Goal: Obtain resource: Obtain resource

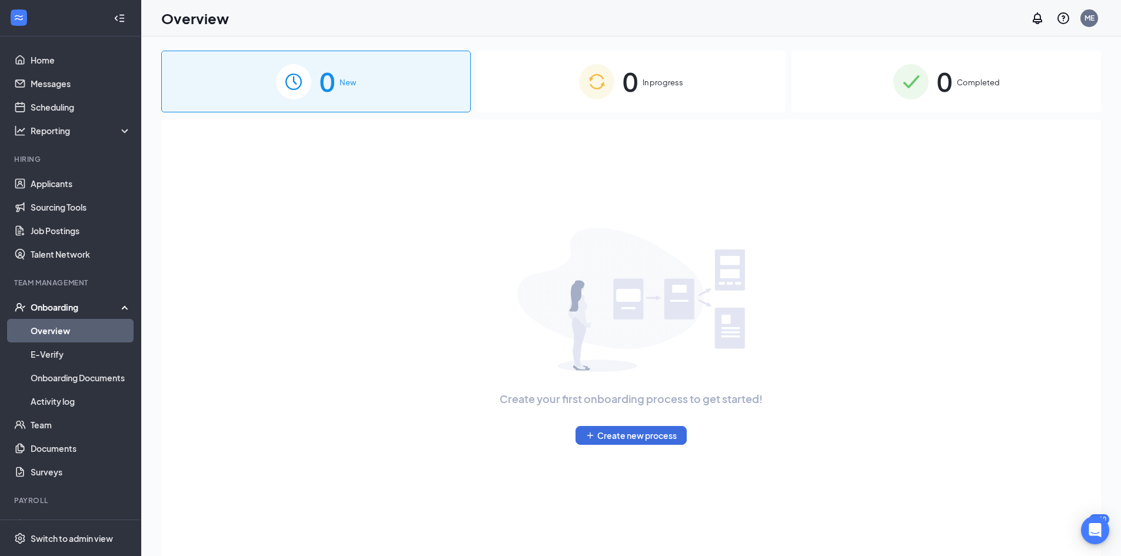
drag, startPoint x: 962, startPoint y: 95, endPoint x: 983, endPoint y: 171, distance: 78.3
click at [962, 95] on div "0 Completed" at bounding box center [947, 82] width 310 height 62
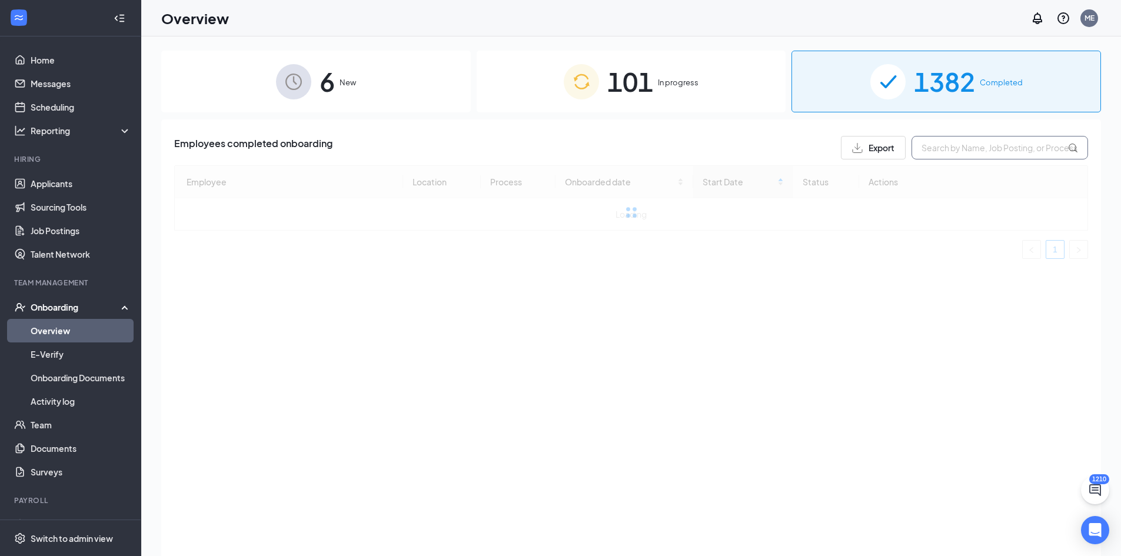
drag, startPoint x: 923, startPoint y: 244, endPoint x: 925, endPoint y: 158, distance: 86.0
click at [923, 244] on div at bounding box center [631, 212] width 914 height 94
click at [925, 158] on input "text" at bounding box center [1000, 148] width 177 height 24
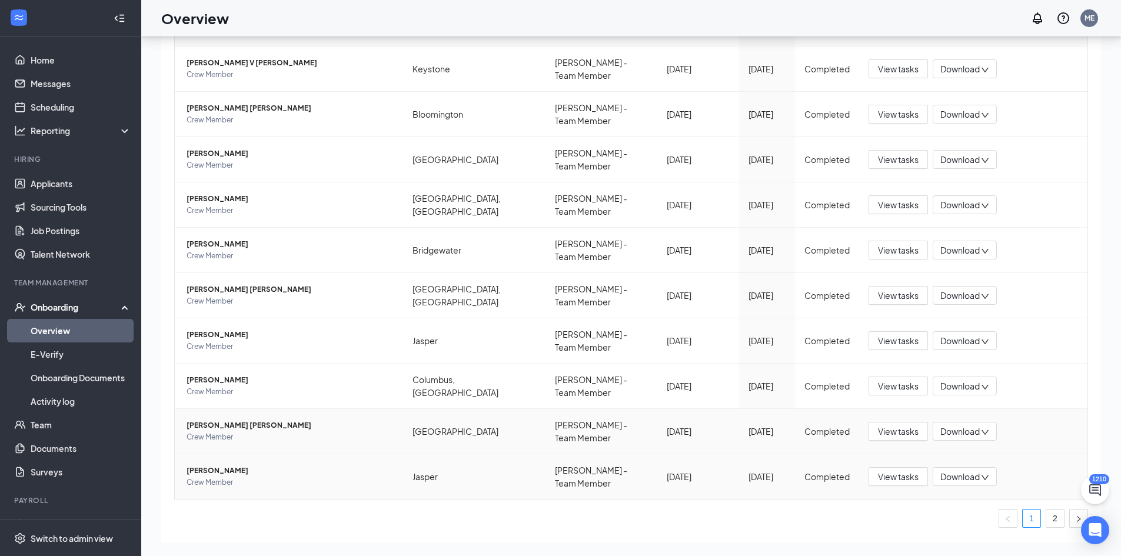
scroll to position [53, 0]
type input "[PERSON_NAME]"
click at [1047, 509] on link "2" at bounding box center [1056, 518] width 18 height 18
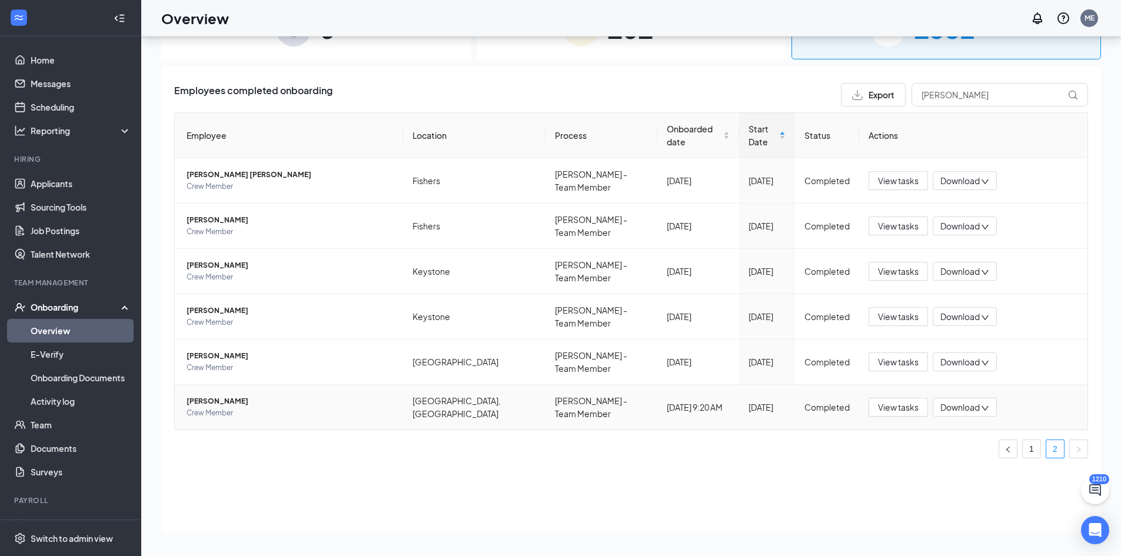
click at [204, 396] on span "[PERSON_NAME]" at bounding box center [290, 402] width 207 height 12
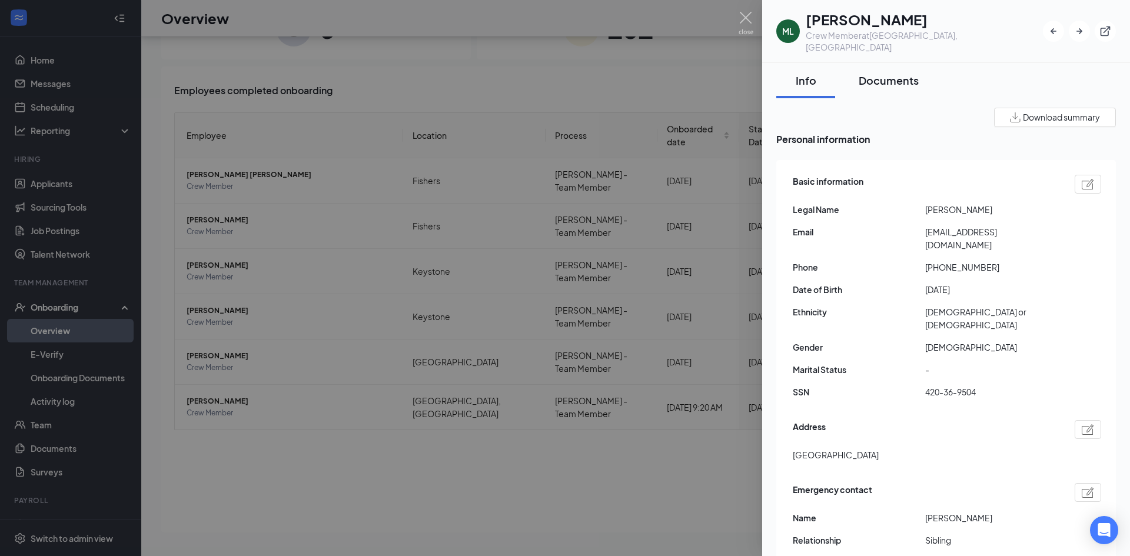
click at [908, 73] on div "Documents" at bounding box center [889, 80] width 60 height 15
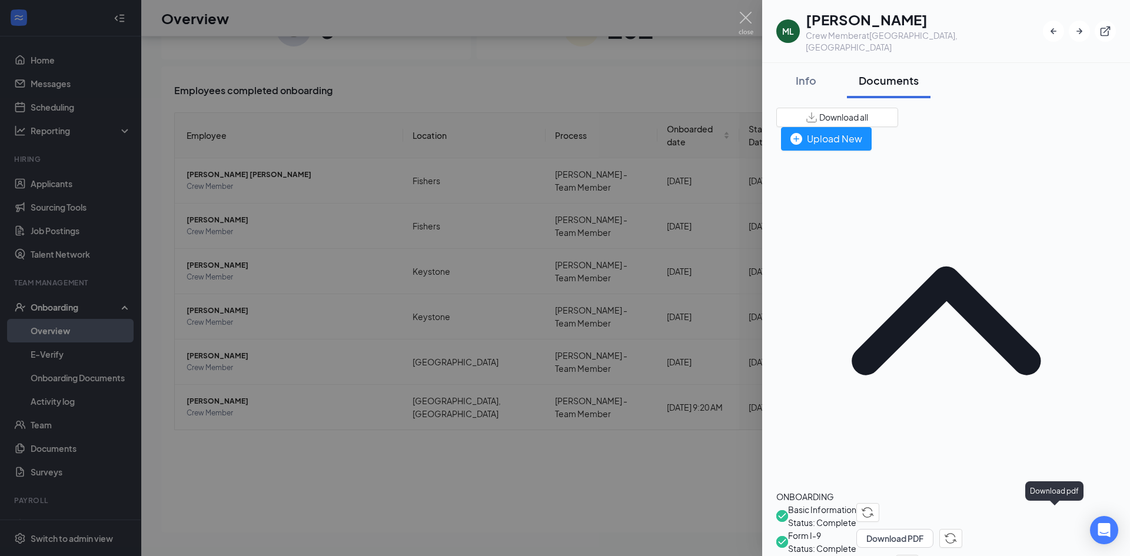
click at [934, 529] on button "Download PDF" at bounding box center [894, 538] width 77 height 19
click at [896, 555] on span "I-9 Document List A Uploads" at bounding box center [842, 561] width 108 height 13
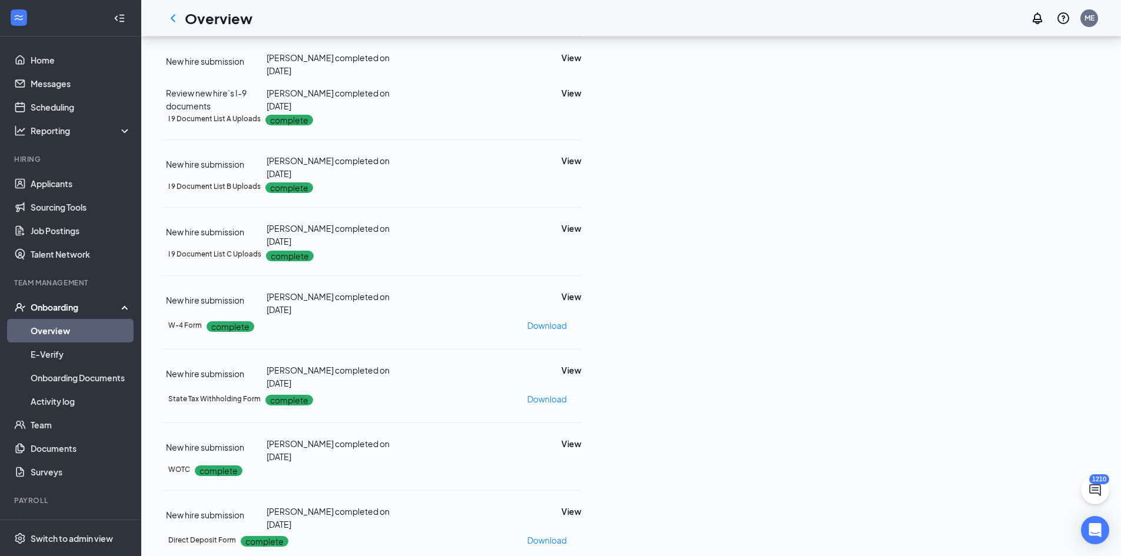
scroll to position [200, 0]
click at [582, 154] on button "View" at bounding box center [572, 160] width 20 height 13
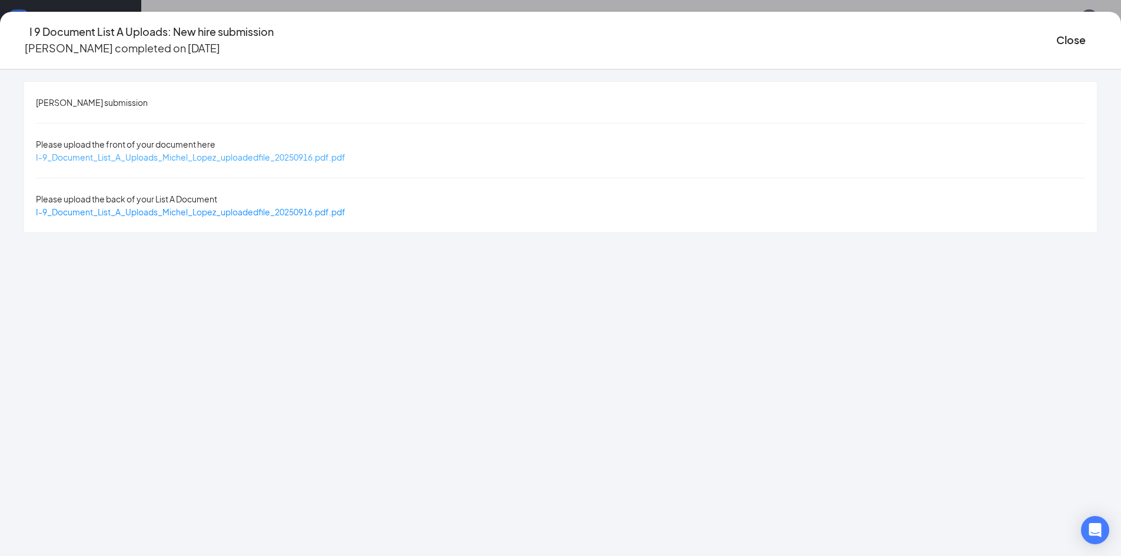
click at [346, 152] on span "I-9_Document_List_A_Uploads_Michel_Lopez_uploadedfile_20250916.pdf.pdf" at bounding box center [191, 157] width 310 height 11
drag, startPoint x: 245, startPoint y: 185, endPoint x: 181, endPoint y: 90, distance: 114.1
click at [245, 207] on span "I-9_Document_List_A_Uploads_Michel_Lopez_uploadedfile_20250916.pdf.pdf" at bounding box center [191, 212] width 310 height 11
click at [1057, 32] on button "Close" at bounding box center [1071, 40] width 29 height 16
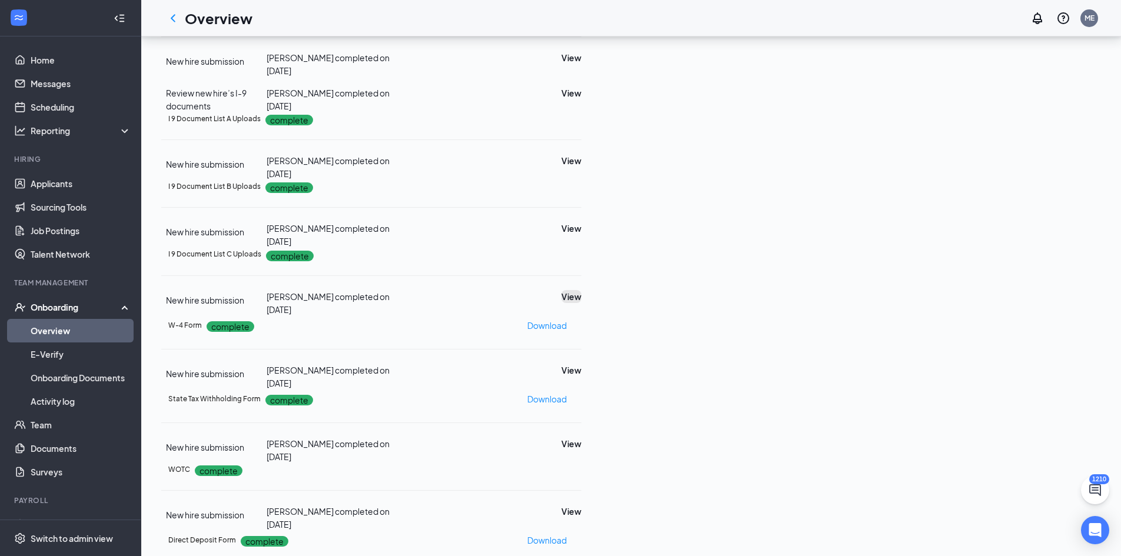
click at [582, 290] on button "View" at bounding box center [572, 296] width 20 height 13
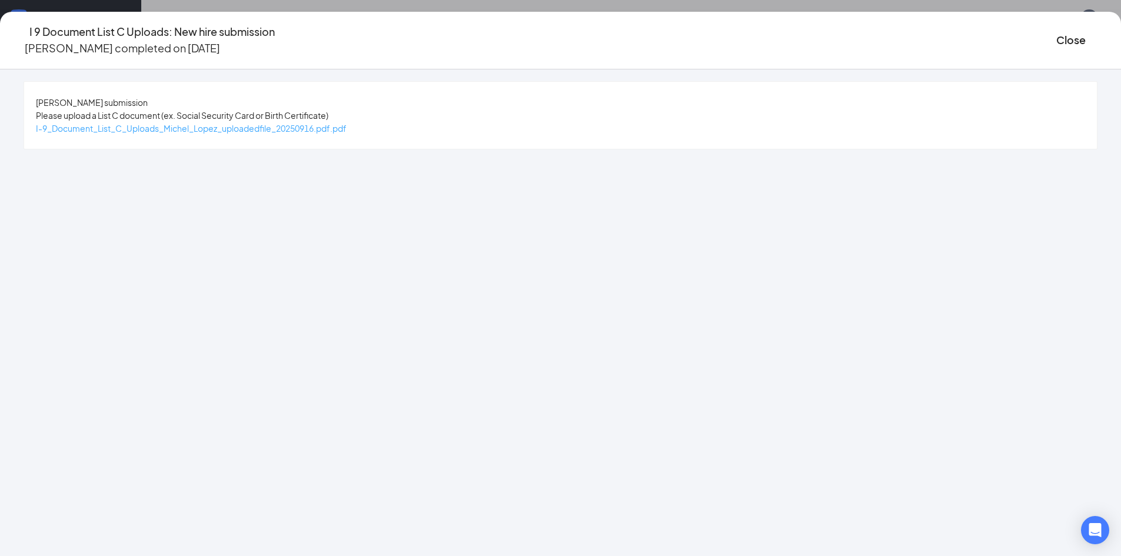
click at [316, 128] on span "I-9_Document_List_C_Uploads_Michel_Lopez_uploadedfile_20250916.pdf.pdf" at bounding box center [191, 128] width 311 height 11
click at [1057, 32] on button "Close" at bounding box center [1071, 40] width 29 height 16
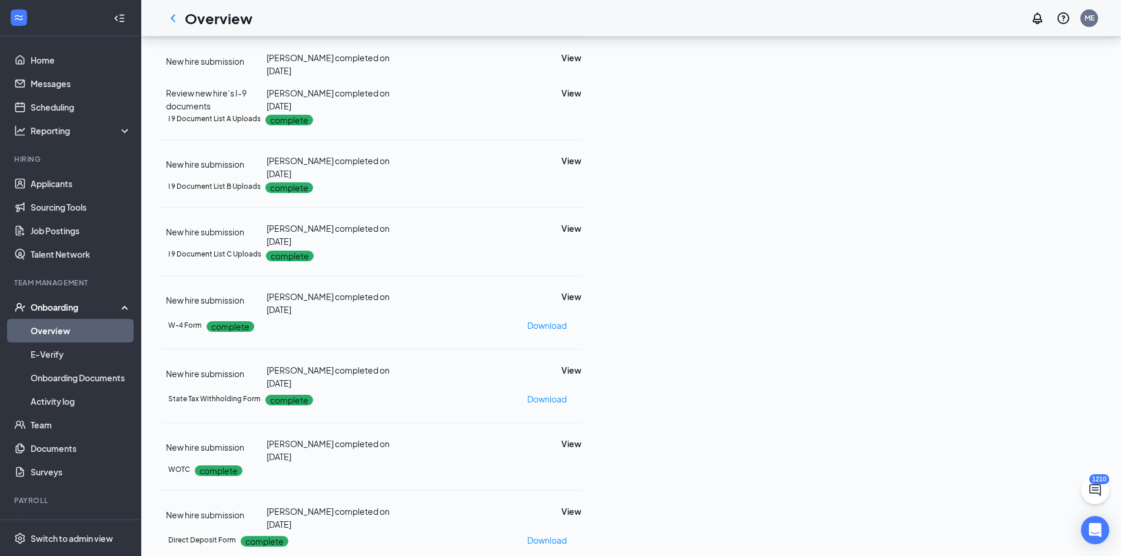
click at [75, 323] on link "Overview" at bounding box center [81, 331] width 101 height 24
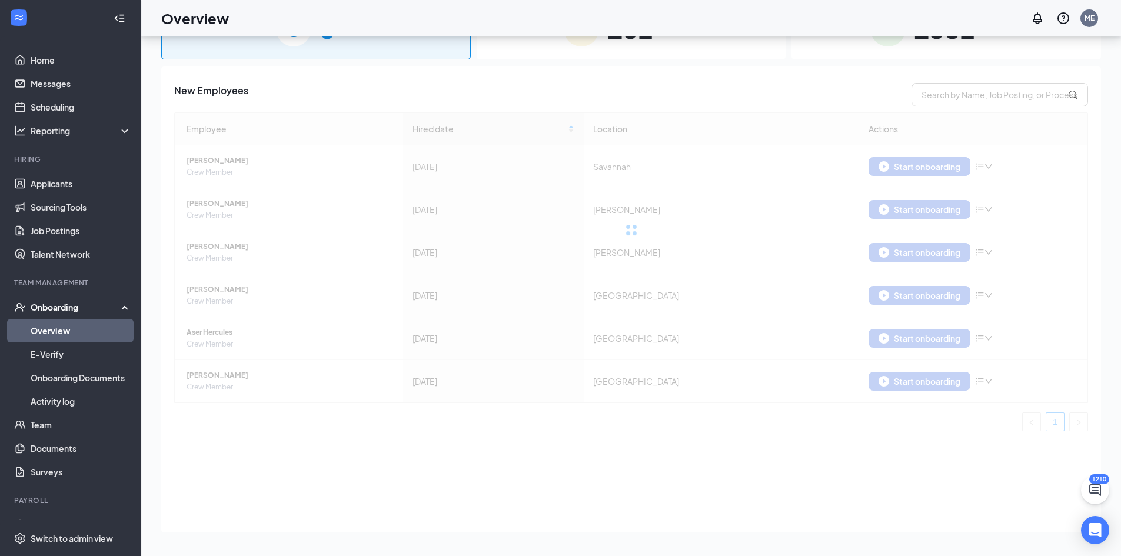
click at [964, 49] on span "1382" at bounding box center [944, 28] width 61 height 41
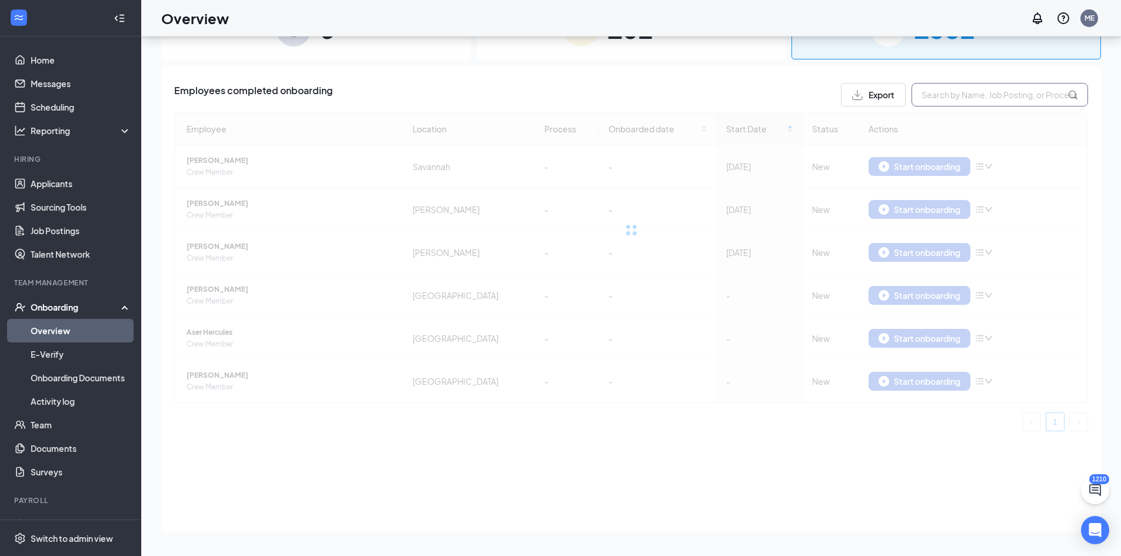
click at [978, 89] on input "text" at bounding box center [1000, 95] width 177 height 24
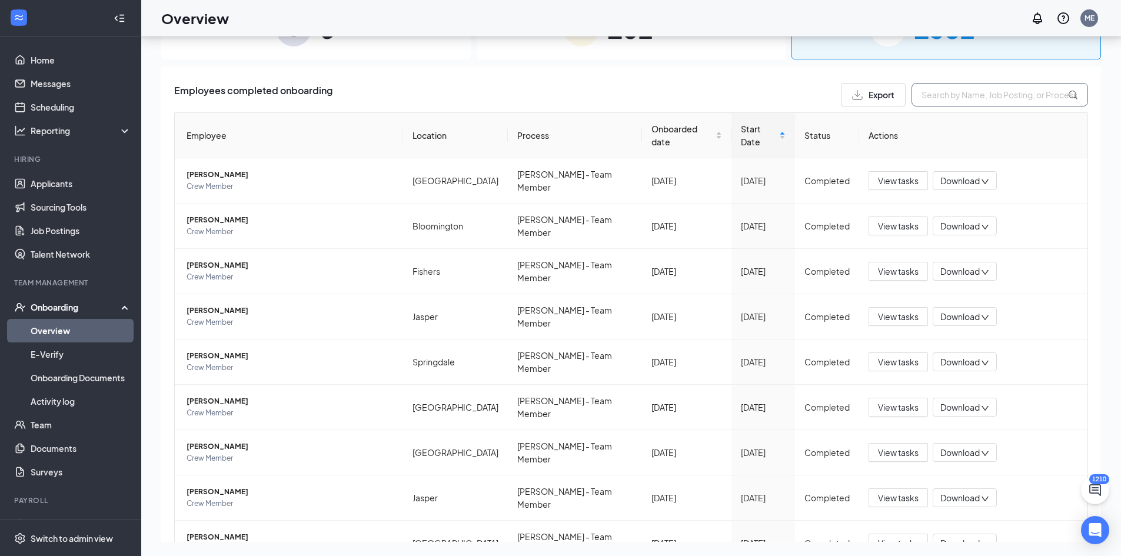
click at [925, 92] on input "text" at bounding box center [1000, 95] width 177 height 24
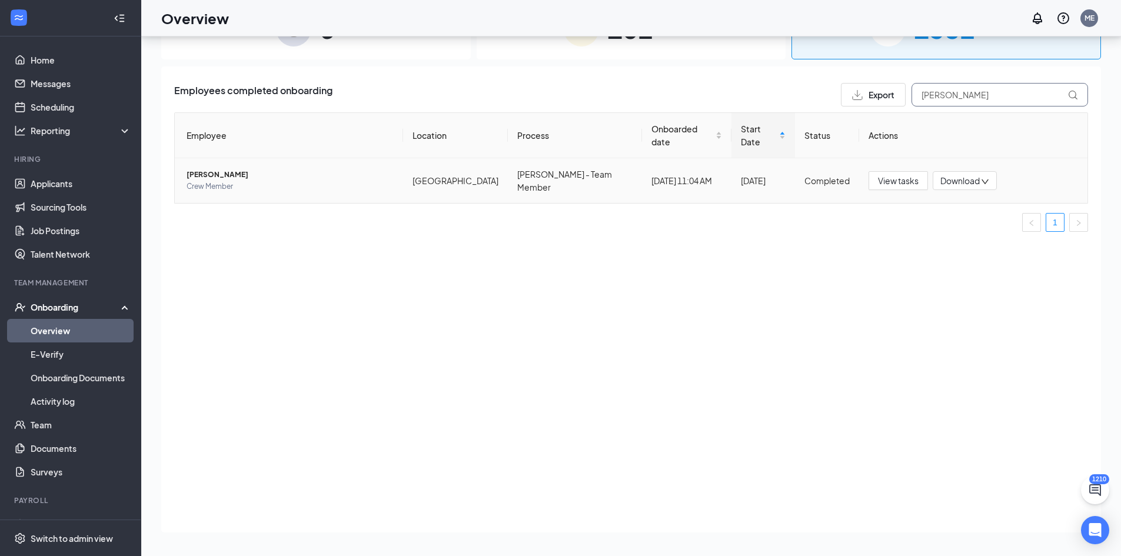
type input "[PERSON_NAME]"
click at [217, 169] on span "[PERSON_NAME]" at bounding box center [290, 175] width 207 height 12
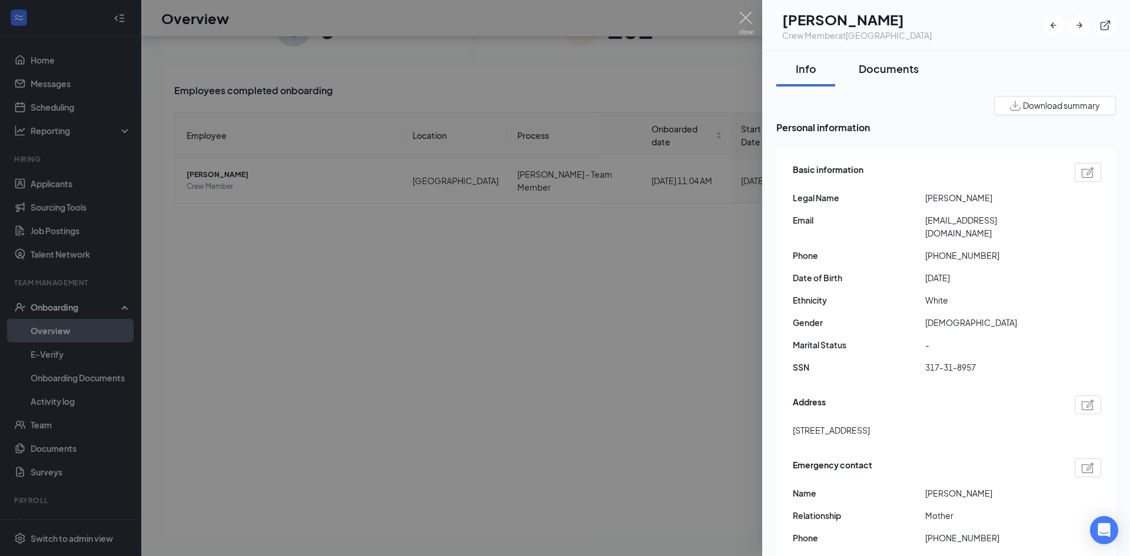
click at [895, 66] on div "Documents" at bounding box center [889, 68] width 60 height 15
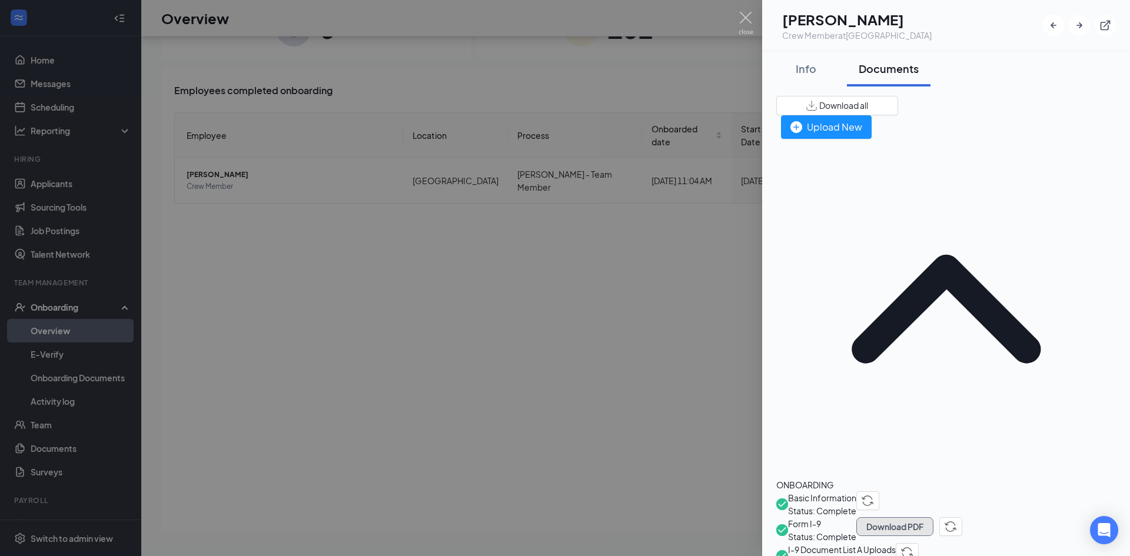
click at [934, 517] on button "Download PDF" at bounding box center [894, 526] width 77 height 19
click at [846, 543] on span "I-9 Document List A Uploads" at bounding box center [842, 549] width 108 height 13
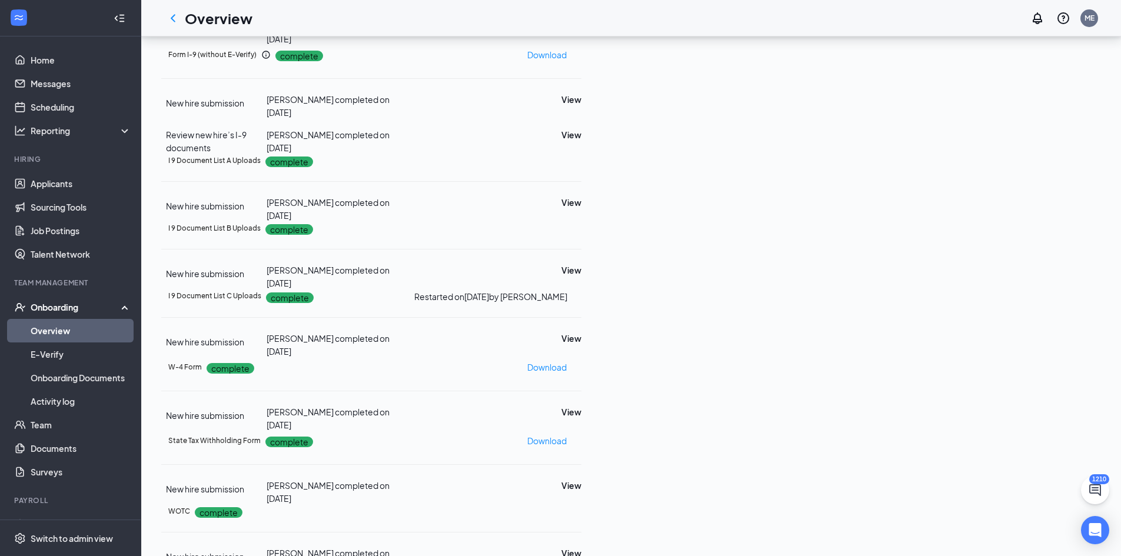
scroll to position [300, 0]
click at [582, 263] on button "View" at bounding box center [572, 269] width 20 height 13
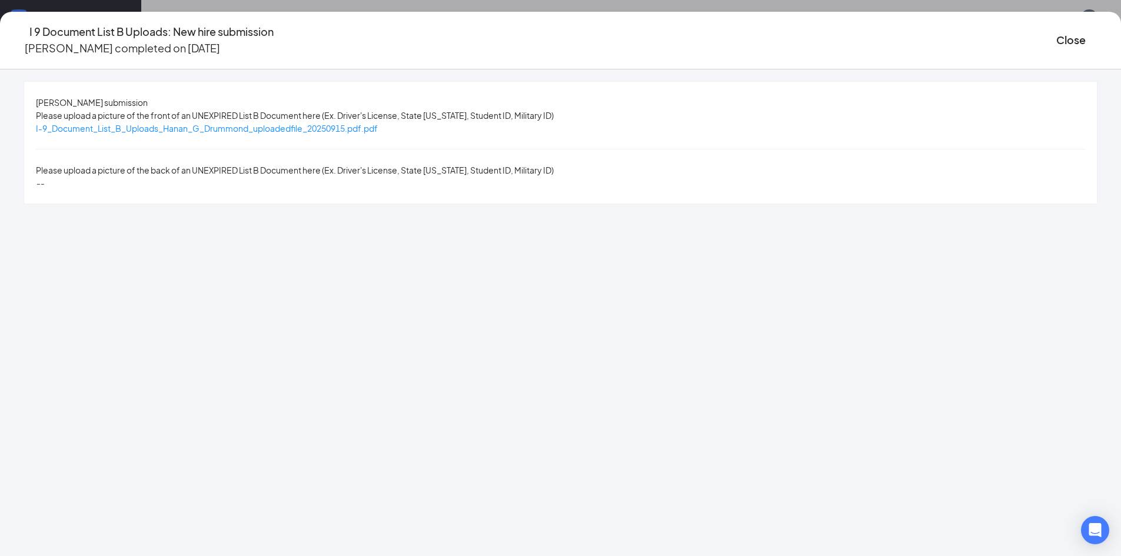
click at [378, 130] on span "I-9_Document_List_B_Uploads_Hanan_G_Drummond_uploadedfile_20250915.pdf.pdf" at bounding box center [207, 128] width 342 height 11
click at [1057, 39] on button "Close" at bounding box center [1071, 40] width 29 height 16
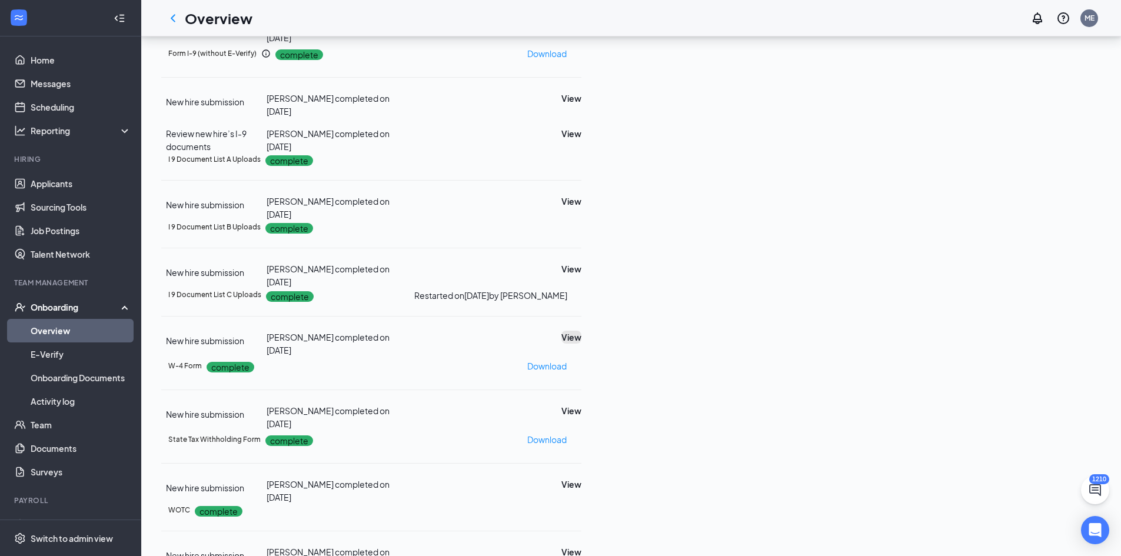
click at [582, 331] on button "View" at bounding box center [572, 337] width 20 height 13
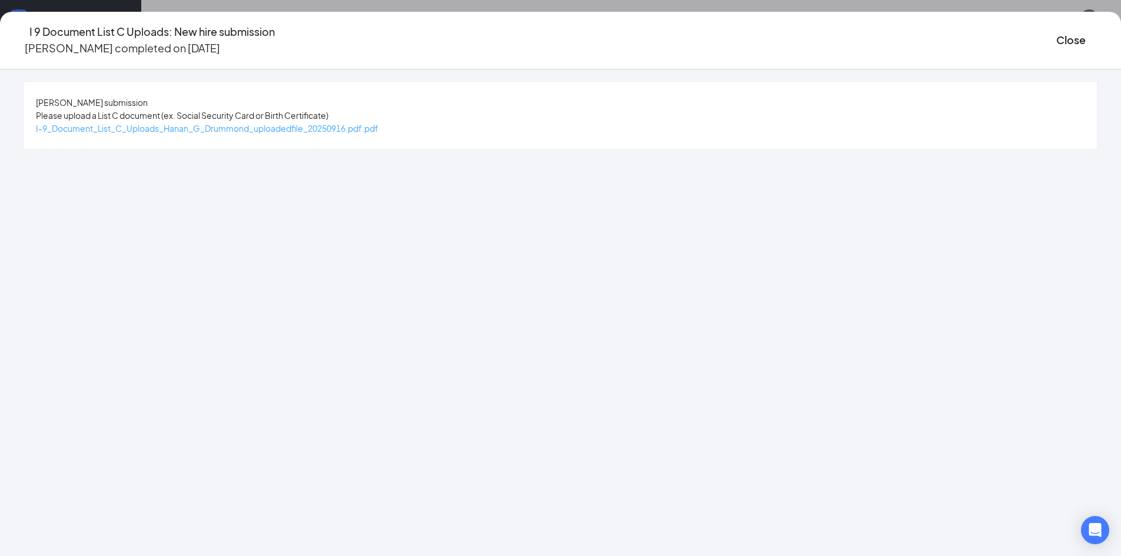
click at [344, 128] on span "I-9_Document_List_C_Uploads_Hanan_G_Drummond_uploadedfile_20250916.pdf.pdf" at bounding box center [207, 128] width 343 height 11
click at [1057, 32] on button "Close" at bounding box center [1071, 40] width 29 height 16
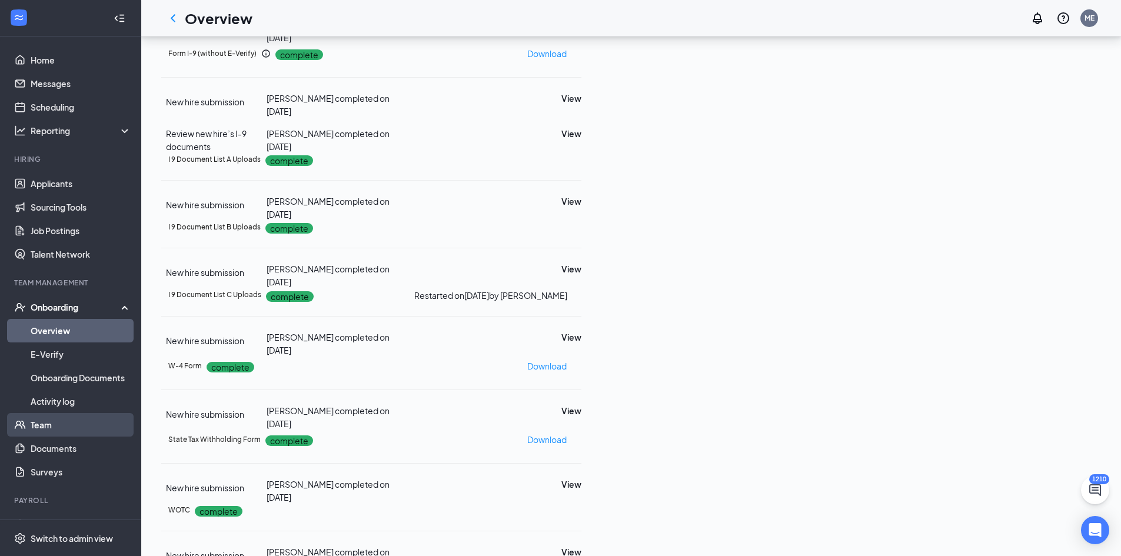
click at [31, 425] on link "Team" at bounding box center [81, 425] width 101 height 24
